Goal: Task Accomplishment & Management: Use online tool/utility

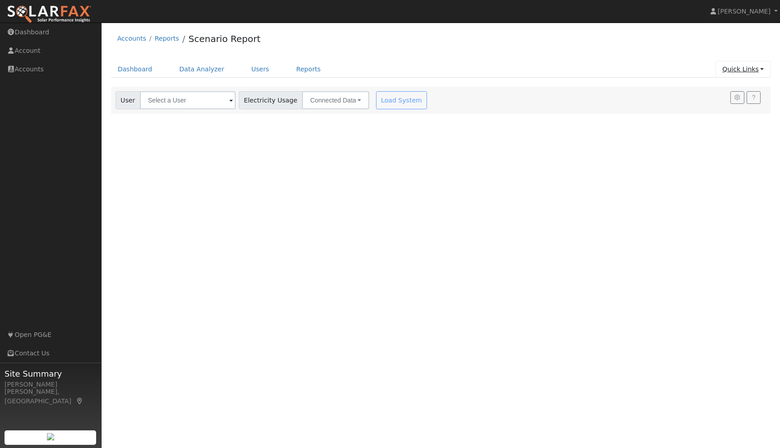
click at [762, 69] on link "Quick Links" at bounding box center [742, 69] width 55 height 17
click at [716, 88] on link "Quick Add" at bounding box center [725, 88] width 92 height 13
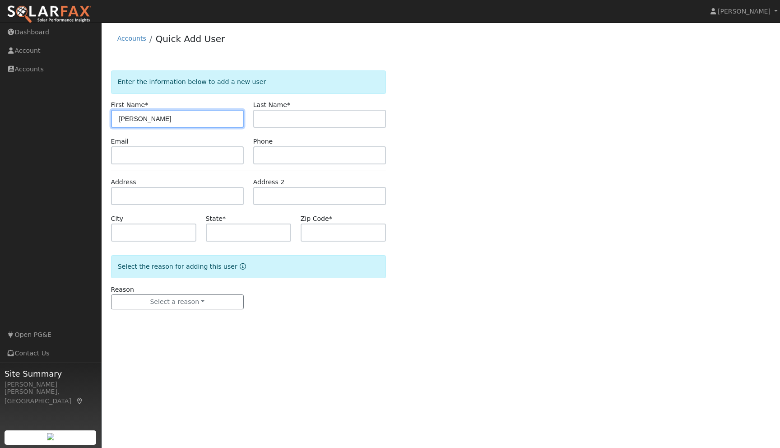
type input "[PERSON_NAME]"
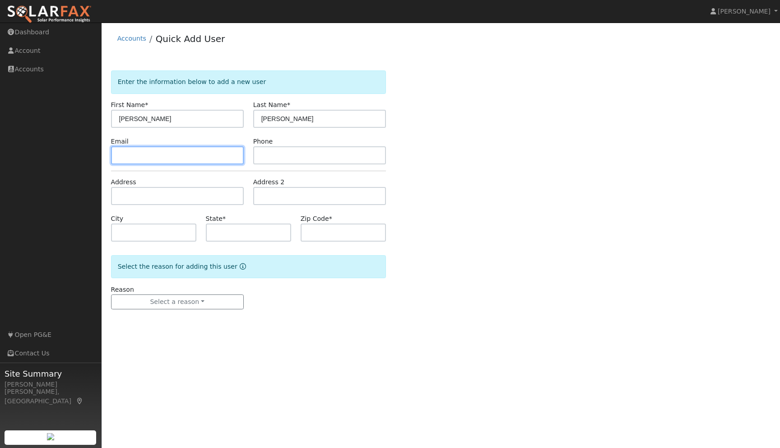
paste input "1raydenny@gmail.com"
type input "1raydenny@gmail.com"
click at [520, 220] on div "Enter the information below to add a new user First Name * Raymond Last Name * …" at bounding box center [441, 198] width 660 height 257
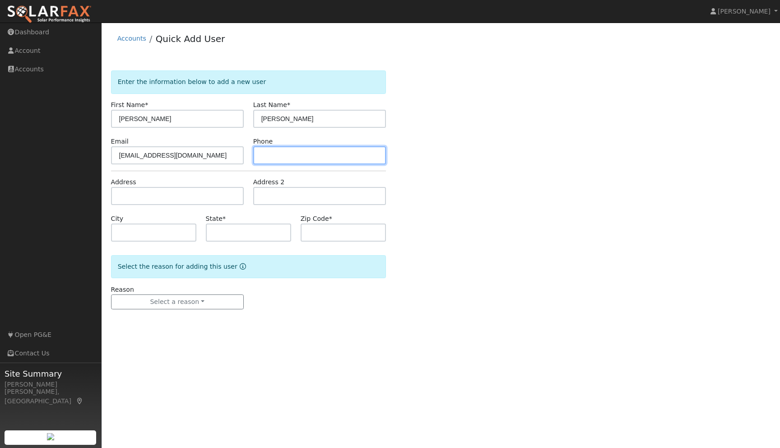
click at [305, 156] on input "text" at bounding box center [319, 155] width 133 height 18
type input "650-834-3812"
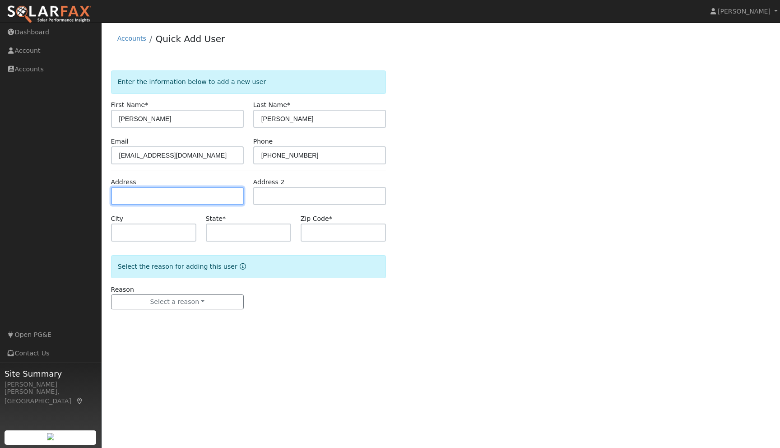
click at [134, 199] on input "text" at bounding box center [177, 196] width 133 height 18
type input "3301 Fasman Drive"
type input "San Bruno"
type input "CA"
type input "94066"
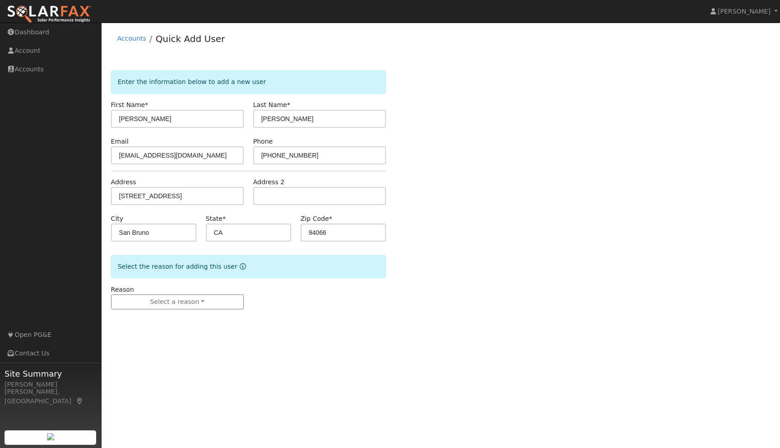
click at [361, 343] on div "User Profile First name Last name Email Email Notifications No Emails No Emails…" at bounding box center [441, 235] width 678 height 425
click at [196, 305] on button "Select a reason" at bounding box center [177, 301] width 133 height 15
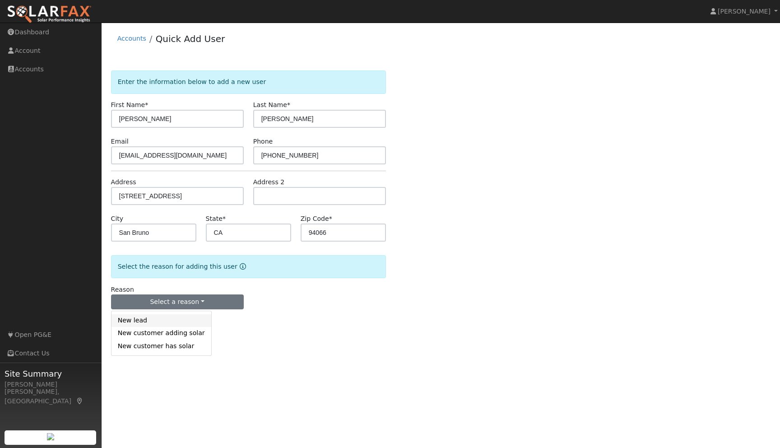
click at [145, 324] on link "New lead" at bounding box center [161, 320] width 100 height 13
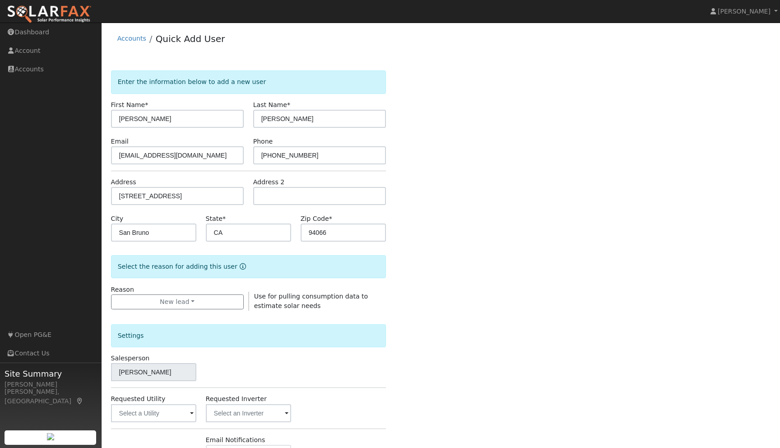
click at [529, 361] on div "Enter the information below to add a new user First Name * Raymond Last Name * …" at bounding box center [441, 324] width 660 height 509
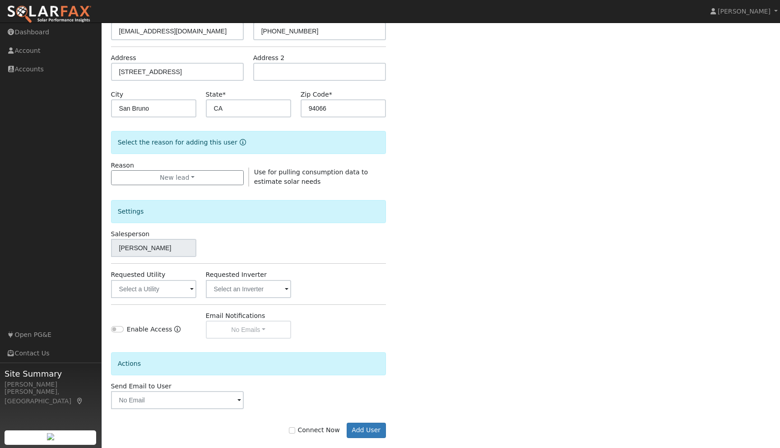
scroll to position [137, 0]
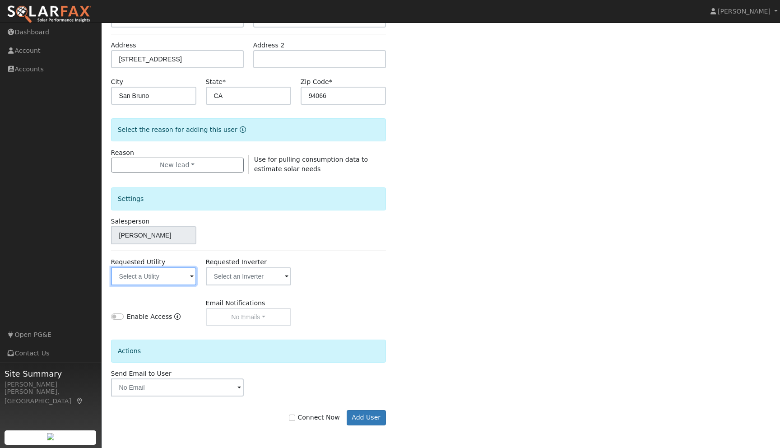
click at [189, 278] on input "text" at bounding box center [153, 276] width 85 height 18
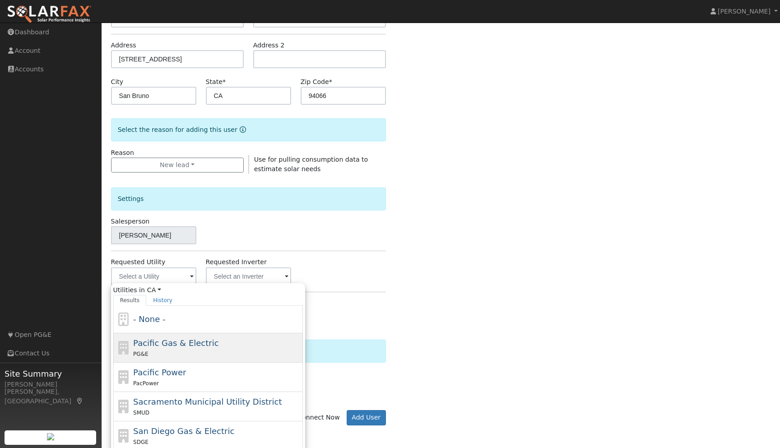
click at [163, 341] on span "Pacific Gas & Electric" at bounding box center [175, 342] width 85 height 9
type input "Pacific Gas & Electric"
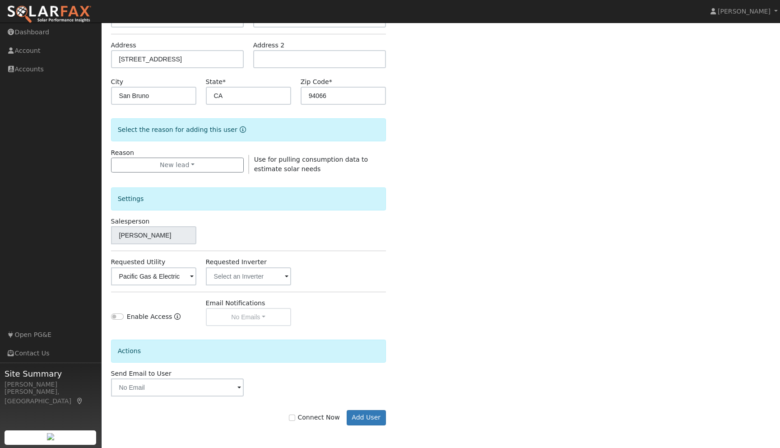
click at [477, 310] on div "Enter the information below to add a new user First Name * Raymond Last Name * …" at bounding box center [441, 188] width 660 height 509
click at [295, 418] on input "Connect Now" at bounding box center [292, 417] width 6 height 6
checkbox input "true"
click at [365, 419] on button "Add User" at bounding box center [366, 417] width 39 height 15
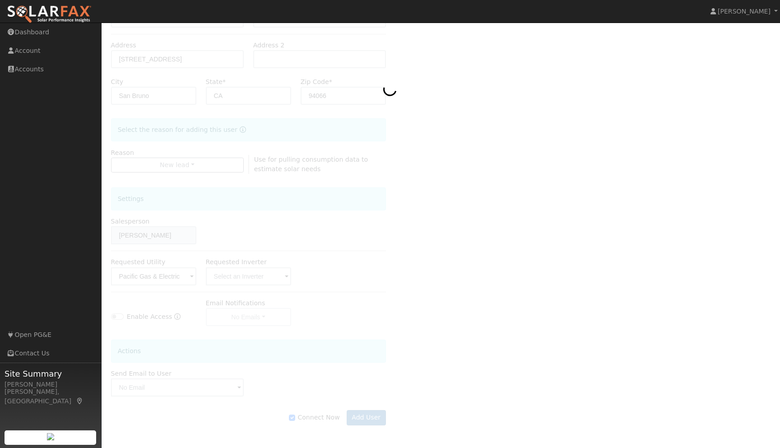
click at [537, 261] on div at bounding box center [441, 188] width 660 height 509
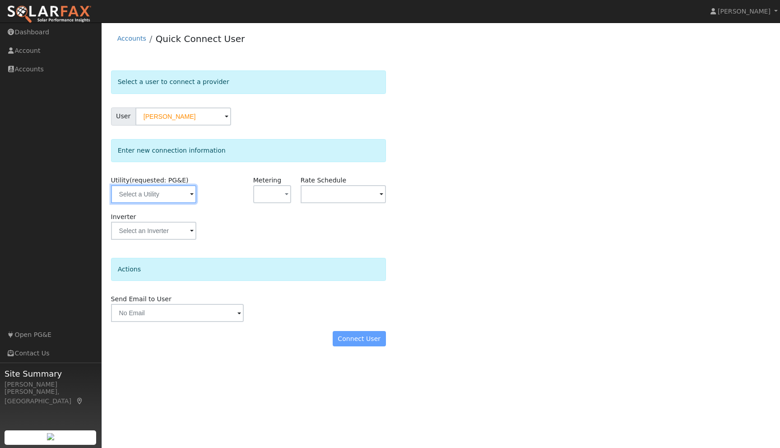
click at [188, 193] on input "text" at bounding box center [153, 194] width 85 height 18
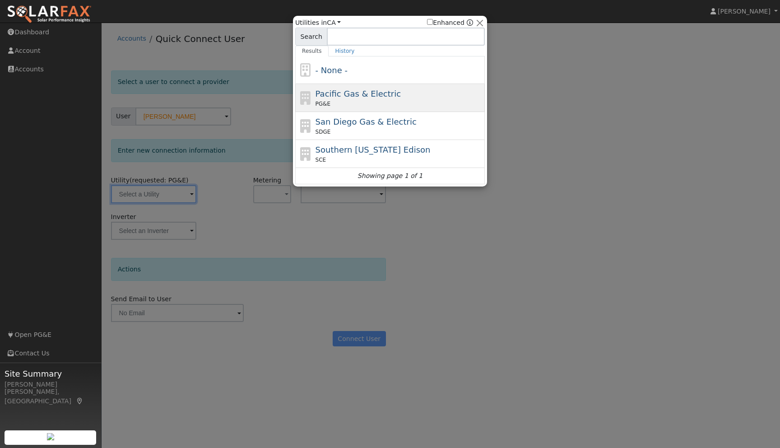
click at [335, 96] on span "Pacific Gas & Electric" at bounding box center [357, 93] width 85 height 9
type input "PG&E"
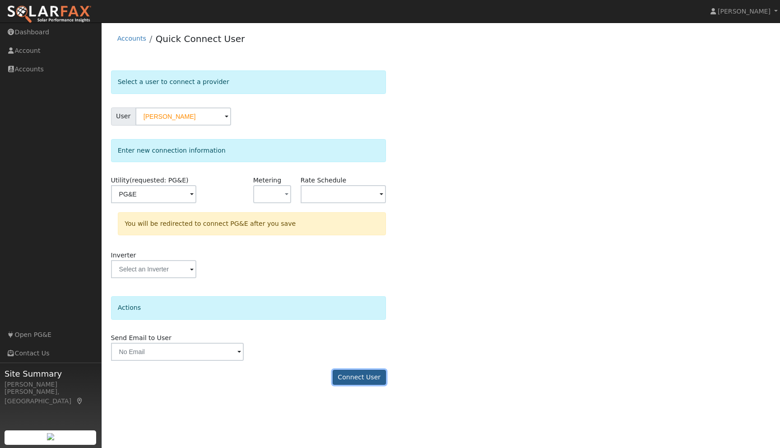
click at [344, 378] on button "Connect User" at bounding box center [359, 377] width 53 height 15
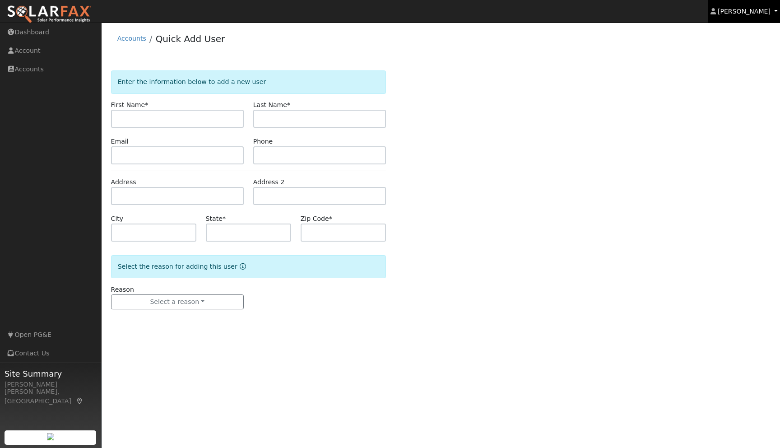
click at [774, 14] on link "[PERSON_NAME]" at bounding box center [744, 11] width 72 height 23
click at [686, 124] on div "Enter the information below to add a new user First Name * Last Name * Email Ph…" at bounding box center [441, 198] width 660 height 257
click at [30, 38] on link "Dashboard" at bounding box center [51, 32] width 102 height 18
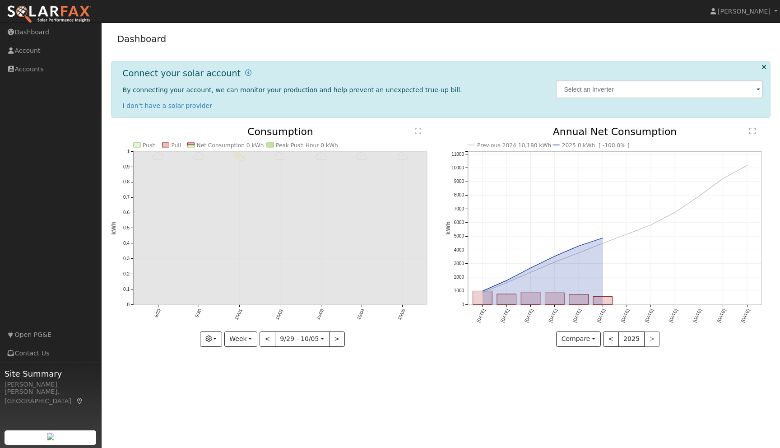
click at [765, 66] on icon at bounding box center [763, 67] width 5 height 7
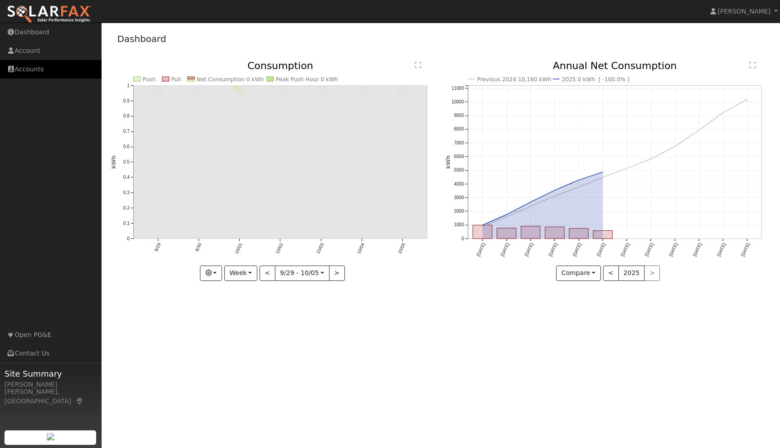
click at [27, 67] on link "Accounts" at bounding box center [51, 69] width 102 height 18
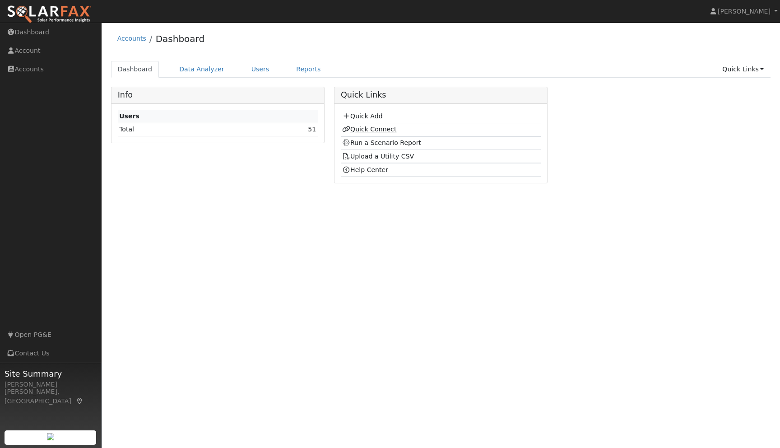
click at [385, 131] on link "Quick Connect" at bounding box center [369, 128] width 54 height 7
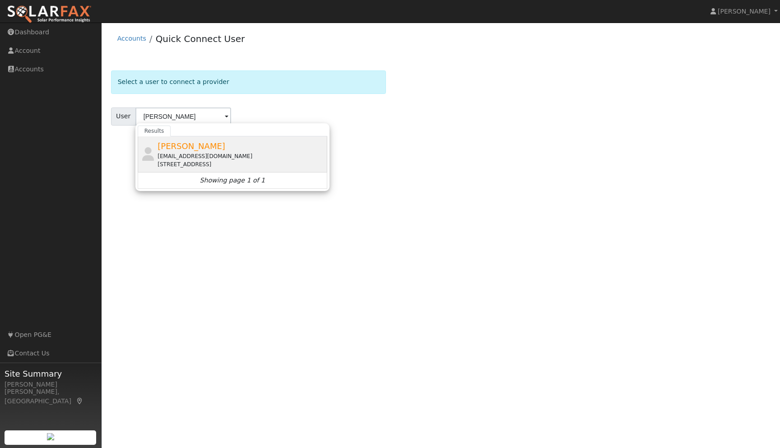
click at [202, 143] on span "[PERSON_NAME]" at bounding box center [191, 145] width 68 height 9
type input "[PERSON_NAME]"
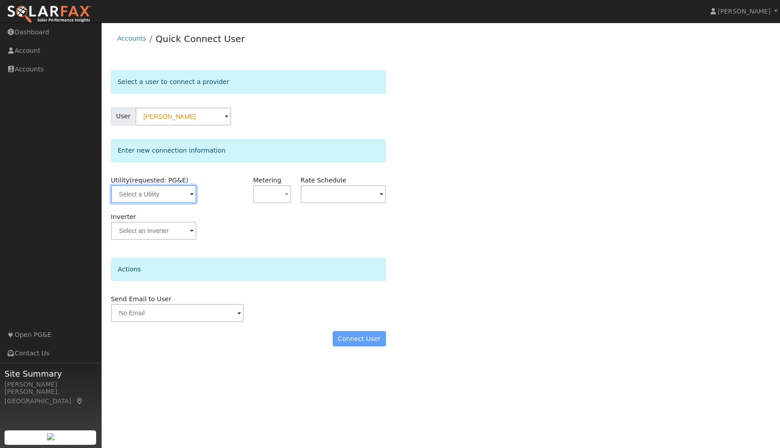
click at [188, 198] on input "text" at bounding box center [153, 194] width 85 height 18
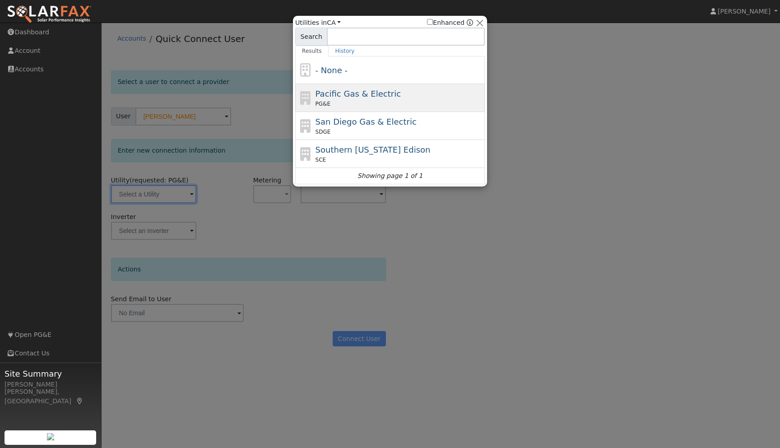
click at [346, 102] on div "PG&E" at bounding box center [398, 104] width 167 height 8
type input "PG&E"
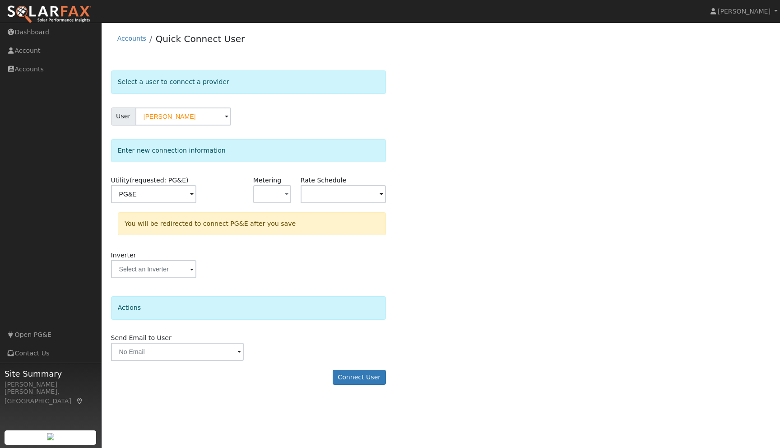
click at [650, 282] on div "Select a user to connect a provider User [PERSON_NAME] Account Default Account …" at bounding box center [441, 231] width 660 height 323
click at [360, 378] on button "Connect User" at bounding box center [359, 377] width 53 height 15
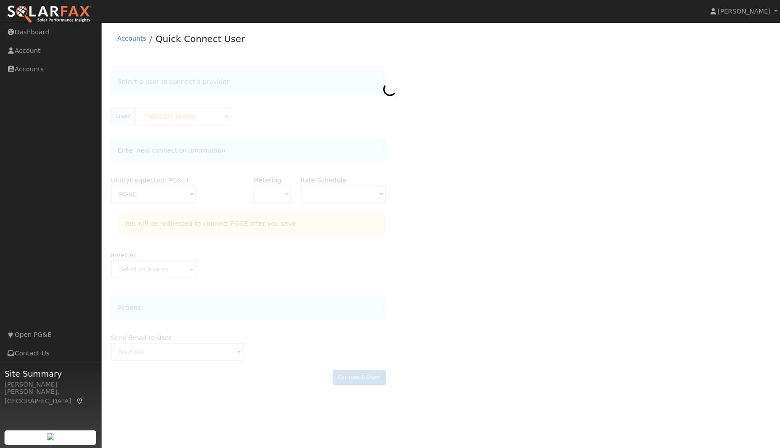
click at [556, 285] on div at bounding box center [441, 231] width 660 height 323
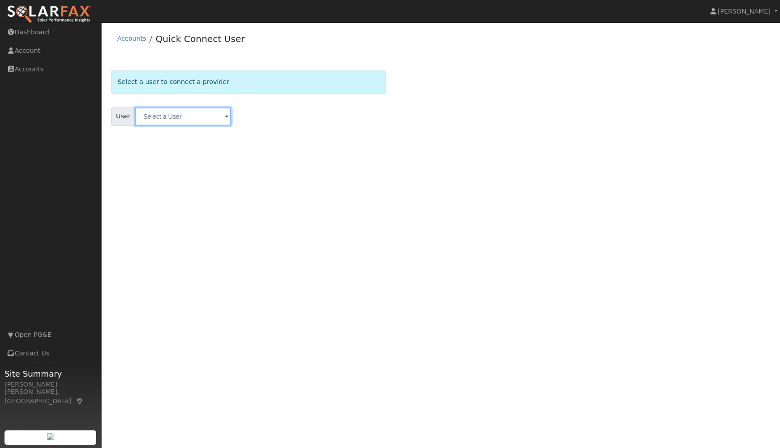
click at [211, 116] on input "text" at bounding box center [183, 116] width 96 height 18
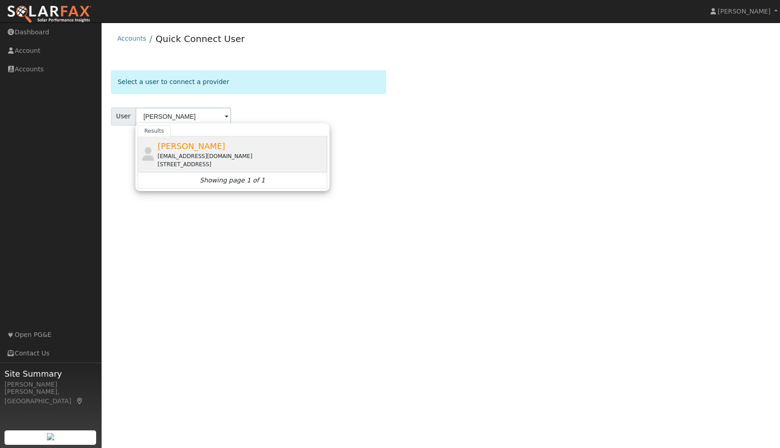
click at [196, 150] on span "[PERSON_NAME]" at bounding box center [191, 145] width 68 height 9
type input "[PERSON_NAME]"
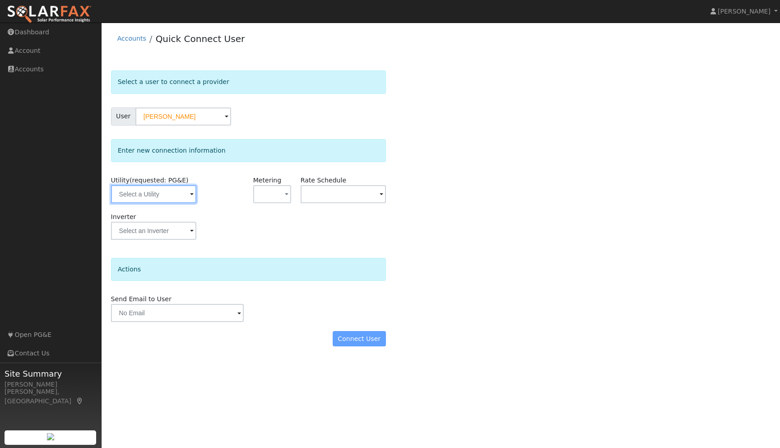
click at [187, 197] on input "text" at bounding box center [153, 194] width 85 height 18
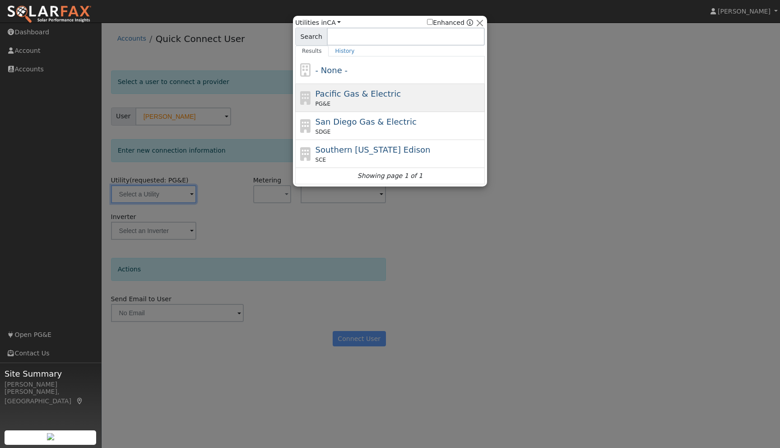
click at [337, 97] on span "Pacific Gas & Electric" at bounding box center [357, 93] width 85 height 9
type input "PG&E"
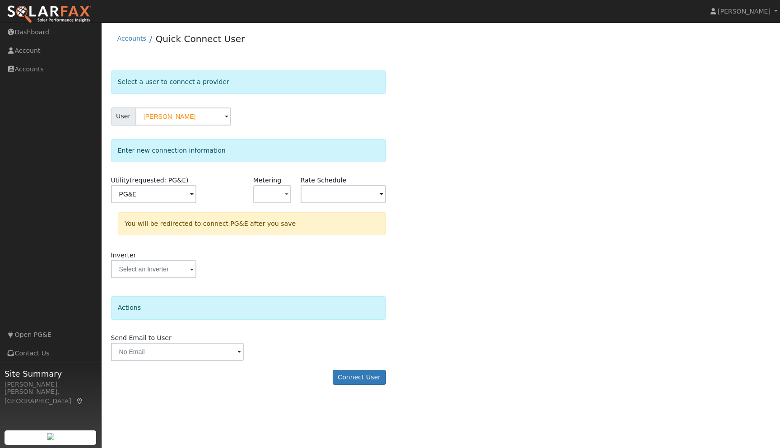
click at [523, 256] on div "Select a user to connect a provider User Raymond Denny Account Default Account …" at bounding box center [441, 231] width 660 height 323
click at [282, 189] on button "button" at bounding box center [272, 194] width 38 height 18
click at [472, 260] on div "Select a user to connect a provider User Raymond Denny Account Default Account …" at bounding box center [441, 231] width 660 height 323
click at [356, 379] on button "Connect User" at bounding box center [359, 377] width 53 height 15
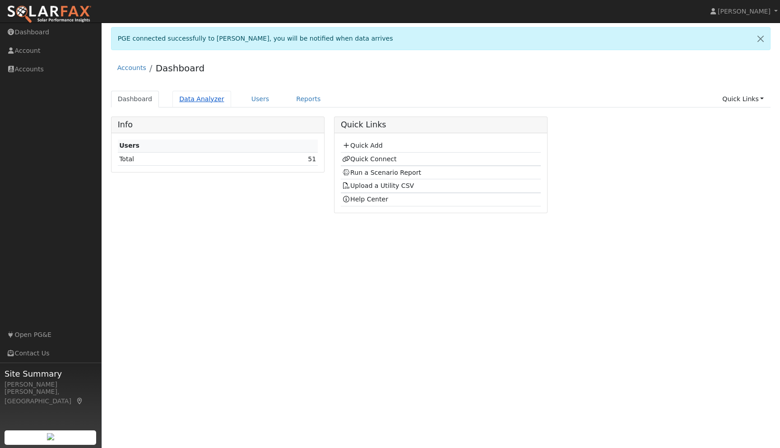
click at [185, 97] on link "Data Analyzer" at bounding box center [201, 99] width 59 height 17
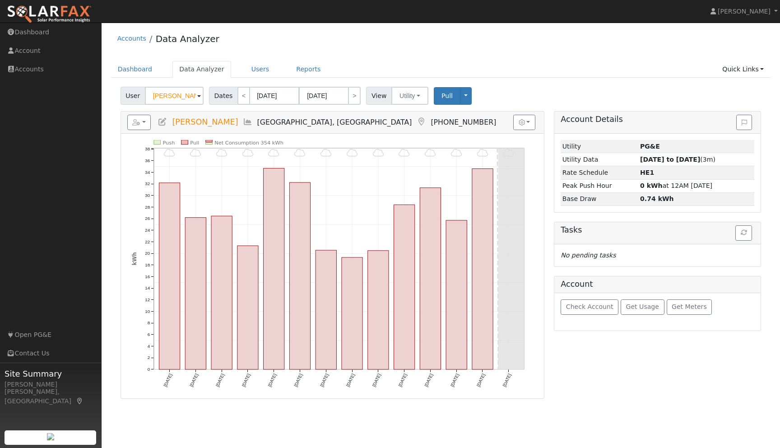
drag, startPoint x: 190, startPoint y: 98, endPoint x: 150, endPoint y: 97, distance: 40.6
click at [150, 97] on input "[PERSON_NAME]" at bounding box center [174, 96] width 59 height 18
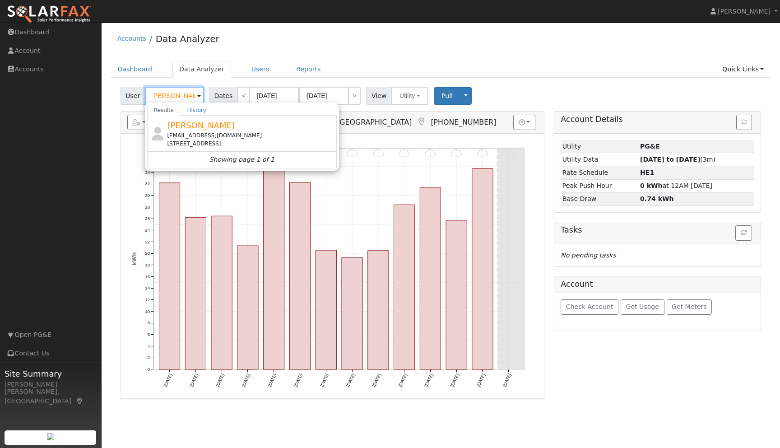
scroll to position [0, 5]
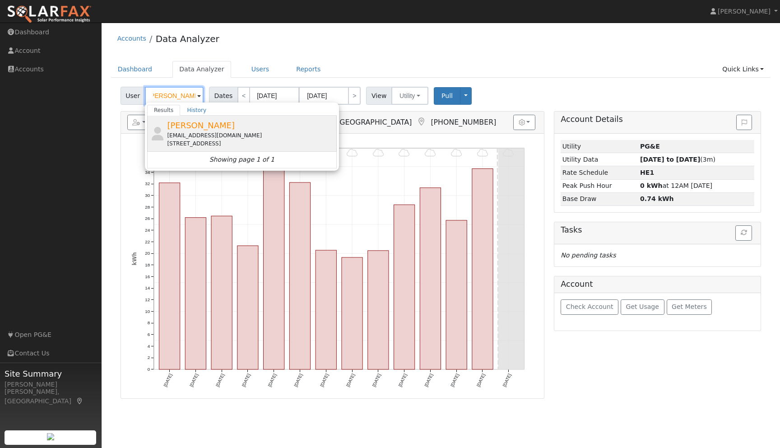
type input "[PERSON_NAME]"
click at [181, 128] on span "[PERSON_NAME]" at bounding box center [201, 124] width 68 height 9
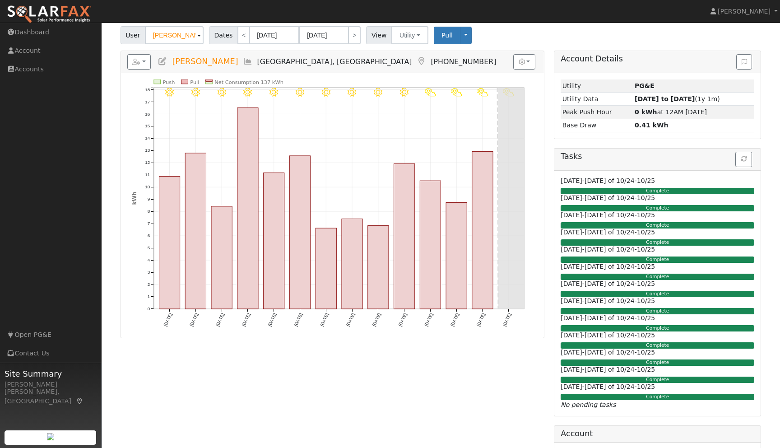
scroll to position [0, 0]
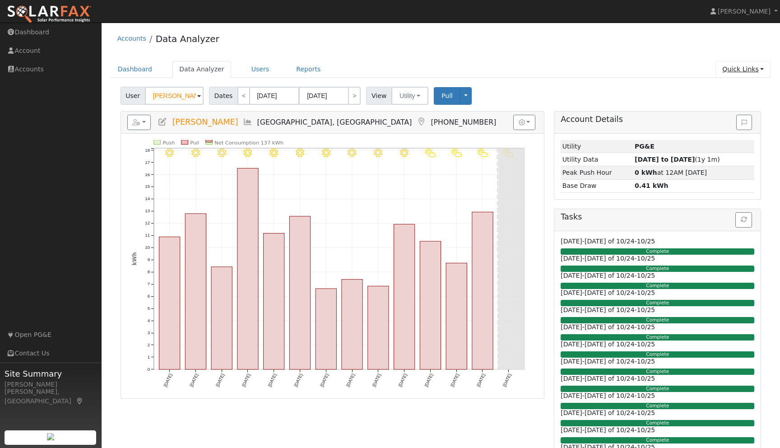
click at [759, 68] on link "Quick Links" at bounding box center [742, 69] width 55 height 17
click at [720, 119] on link "Run a Scenario Report" at bounding box center [725, 121] width 92 height 13
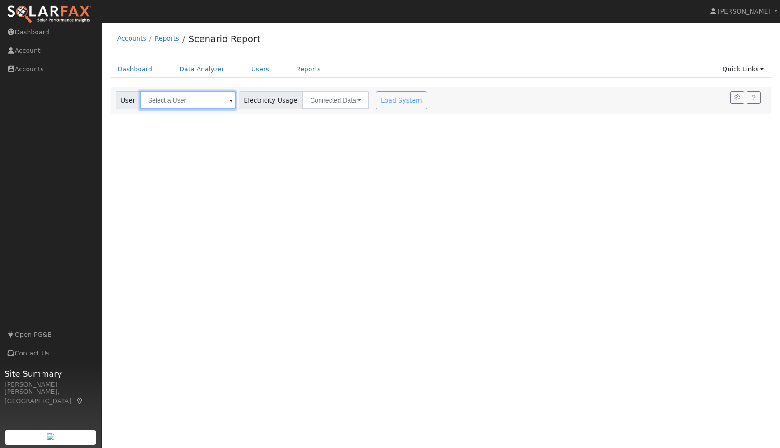
click at [179, 97] on input "text" at bounding box center [188, 100] width 96 height 18
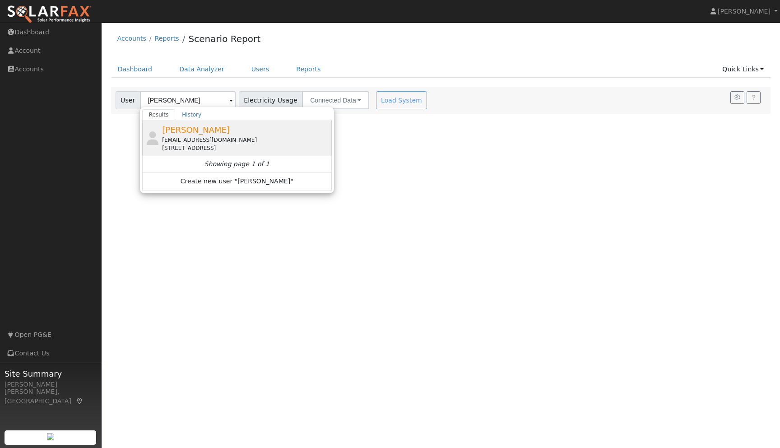
click at [177, 134] on span "[PERSON_NAME]" at bounding box center [196, 129] width 68 height 9
type input "[PERSON_NAME]"
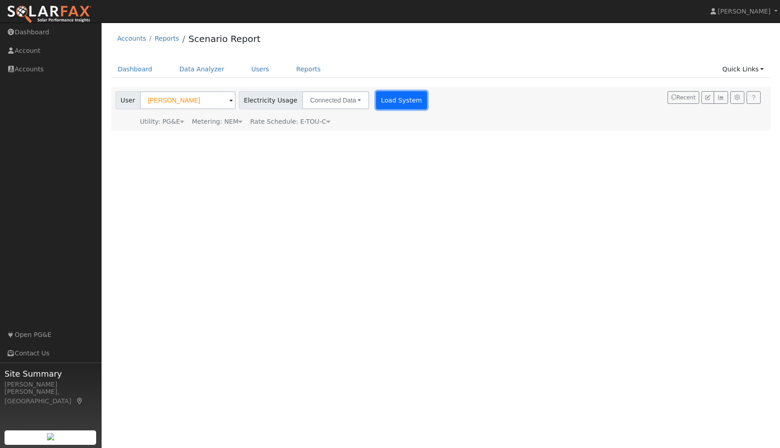
click at [386, 106] on button "Load System" at bounding box center [401, 100] width 51 height 18
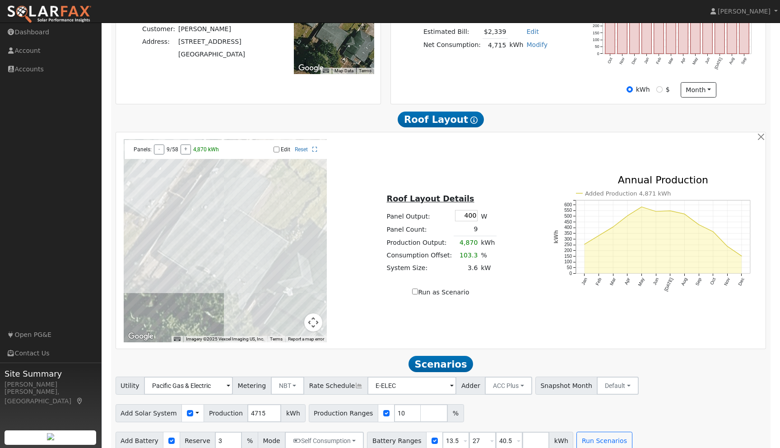
scroll to position [257, 0]
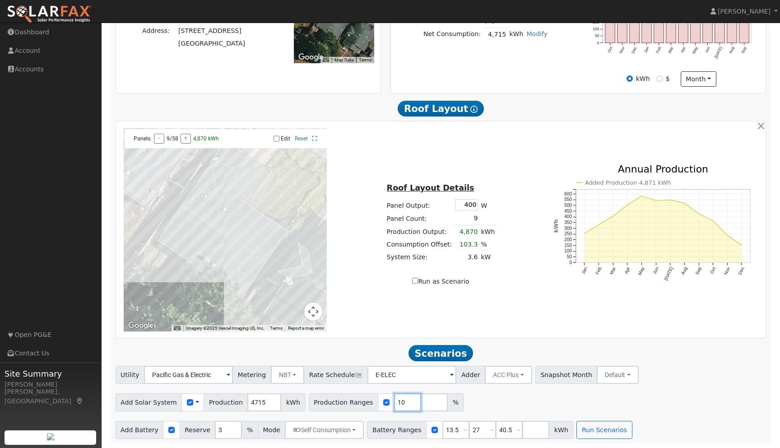
drag, startPoint x: 394, startPoint y: 400, endPoint x: 384, endPoint y: 400, distance: 10.8
click at [394, 400] on input "10" at bounding box center [407, 402] width 27 height 18
type input "120"
type input "140"
type input "160"
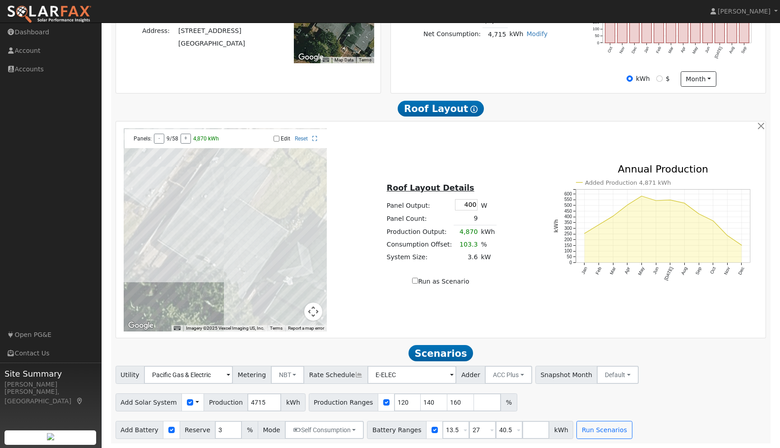
click at [628, 403] on div "Add Solar System Use CSV Data Production 4715 kWh Production Ranges 120 140 160…" at bounding box center [441, 400] width 654 height 21
click at [455, 430] on input "13.5" at bounding box center [455, 430] width 27 height 18
drag, startPoint x: 455, startPoint y: 430, endPoint x: 437, endPoint y: 429, distance: 18.1
click at [442, 429] on input "13.5" at bounding box center [455, 430] width 27 height 18
type input "10"
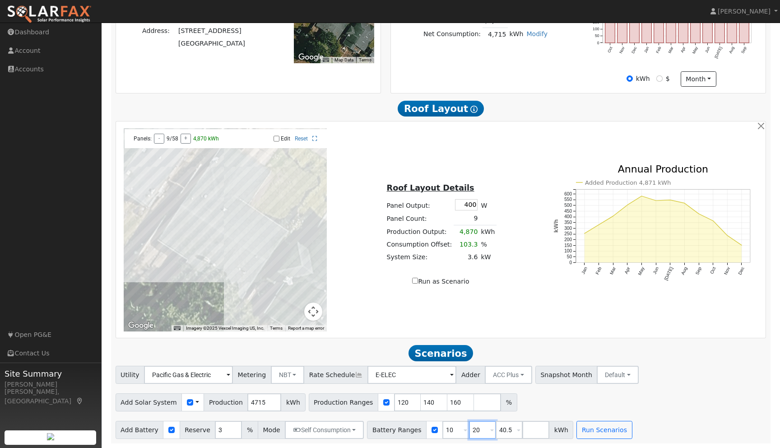
type input "20"
type input "30"
click at [667, 413] on div "Utility Pacific Gas & Electric Metering NBT NEM NBT Rate Schedule E-ELEC Adder …" at bounding box center [441, 401] width 660 height 73
click at [600, 430] on button "Run Scenarios" at bounding box center [603, 430] width 55 height 18
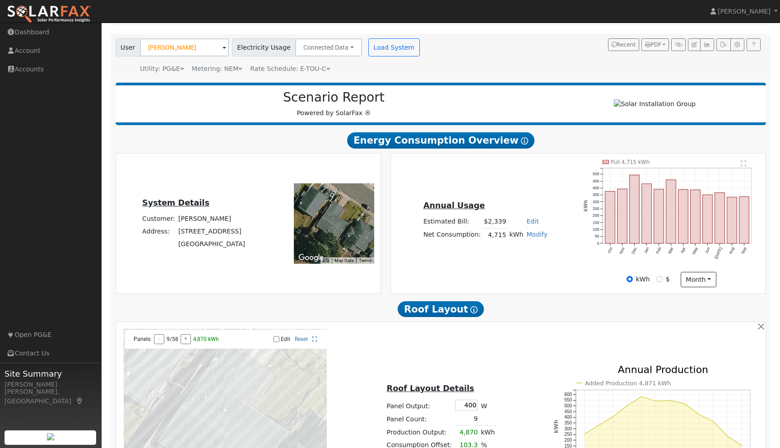
scroll to position [0, 0]
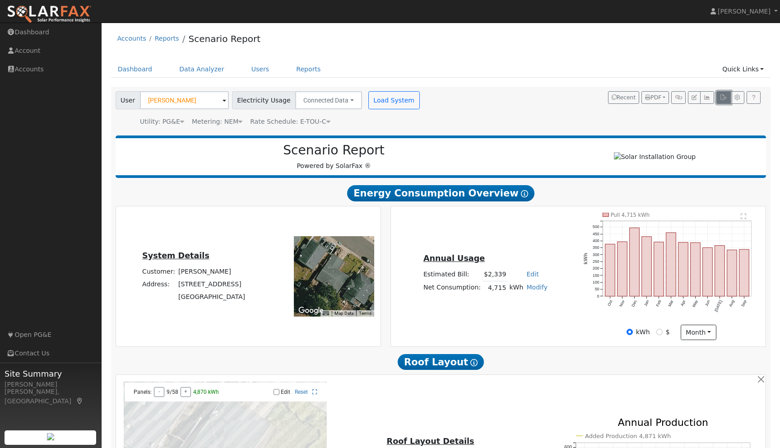
click at [721, 96] on icon "button" at bounding box center [723, 97] width 7 height 5
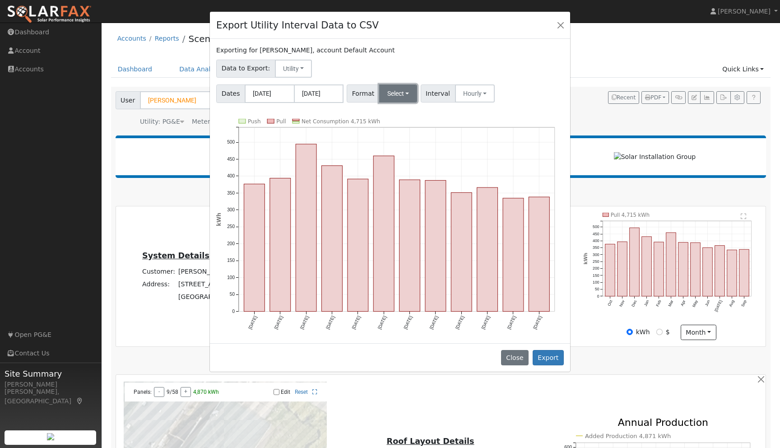
click at [400, 94] on button "Select" at bounding box center [398, 93] width 38 height 18
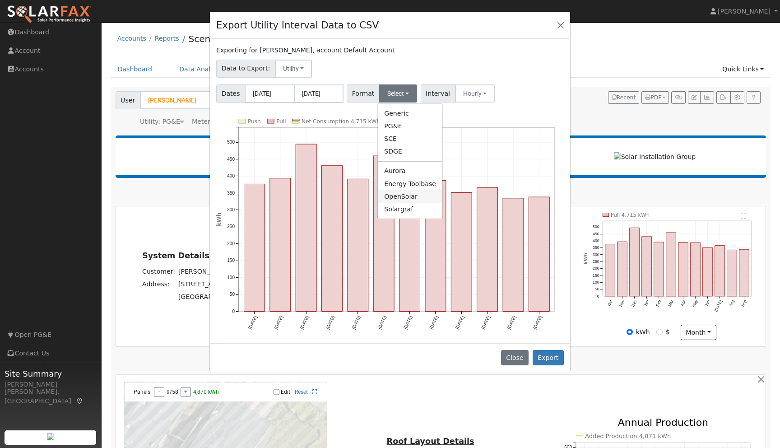
click at [400, 196] on link "OpenSolar" at bounding box center [410, 196] width 65 height 13
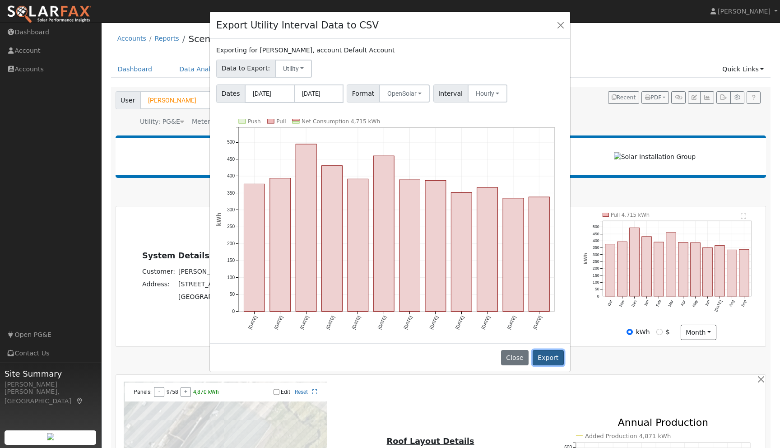
click at [546, 358] on button "Export" at bounding box center [547, 357] width 31 height 15
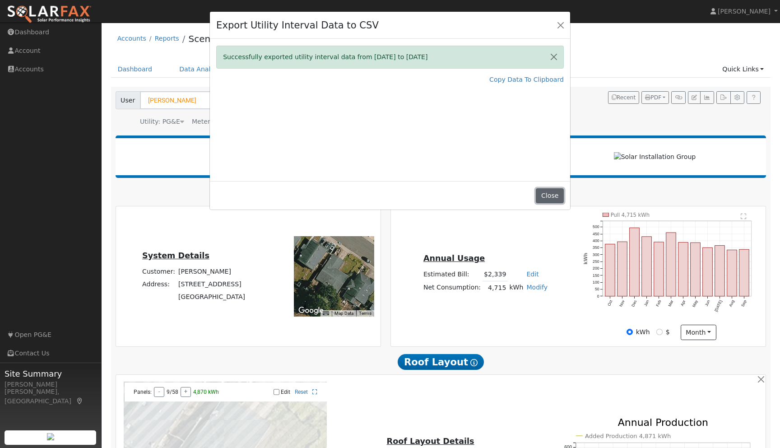
click at [555, 194] on button "Close" at bounding box center [550, 195] width 28 height 15
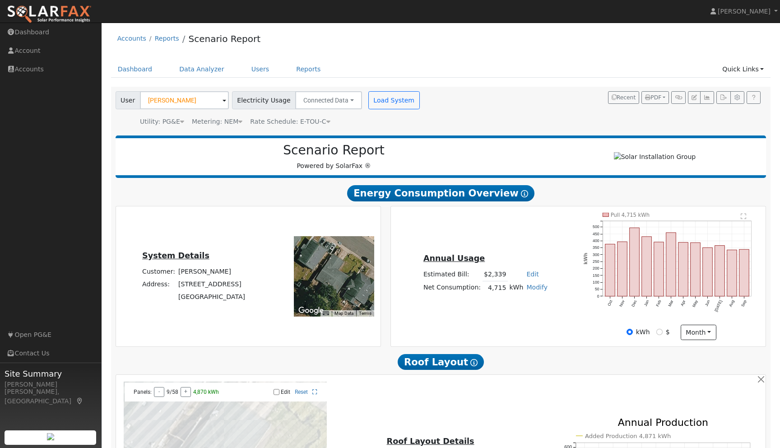
click at [463, 63] on ul "Dashboard Data Analyzer Users Reports Quick Links Quick Add Quick Connect Run a…" at bounding box center [441, 69] width 660 height 17
